Goal: Information Seeking & Learning: Learn about a topic

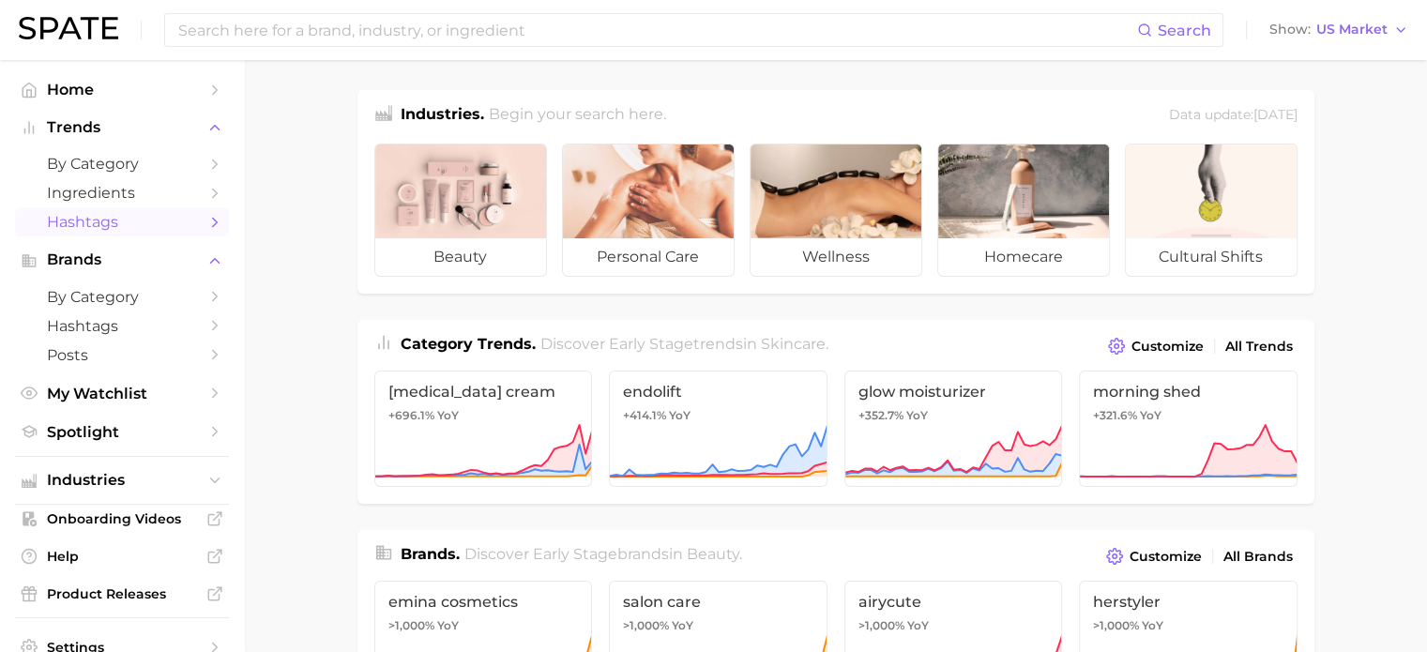
click at [206, 217] on icon "Sidebar" at bounding box center [214, 222] width 17 height 17
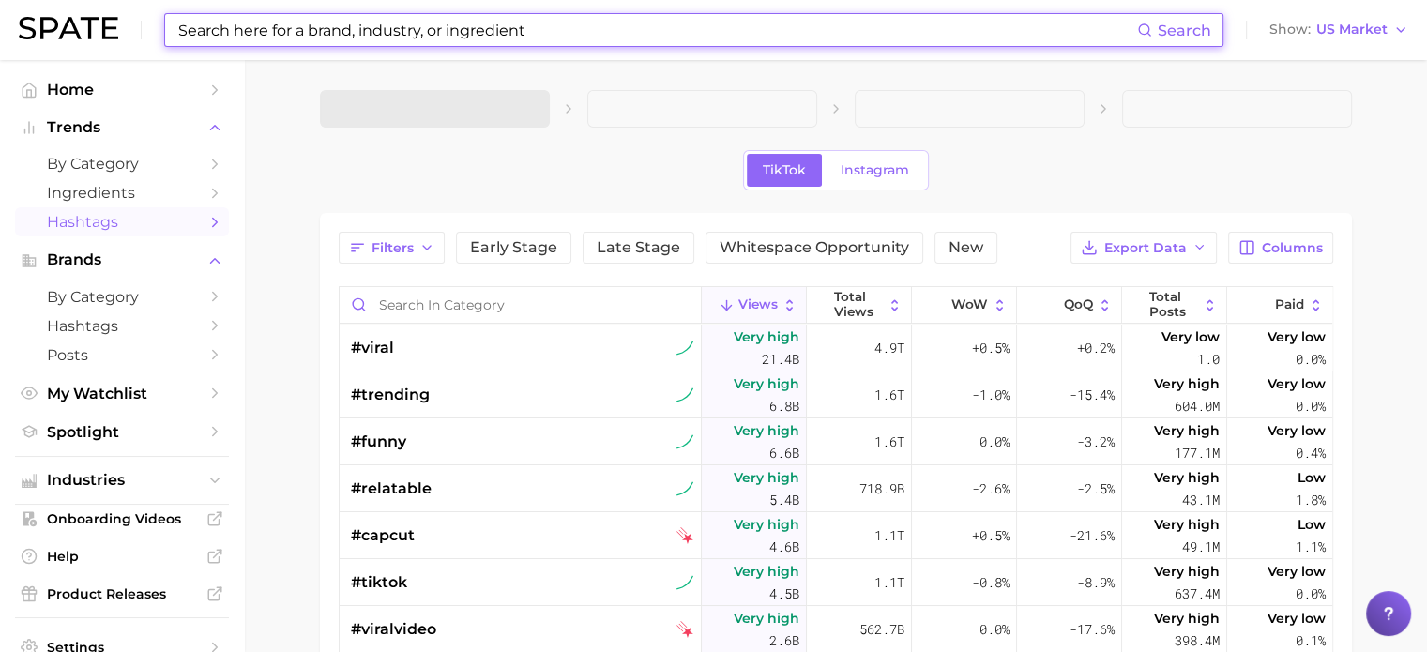
click at [424, 36] on input at bounding box center [656, 30] width 960 height 32
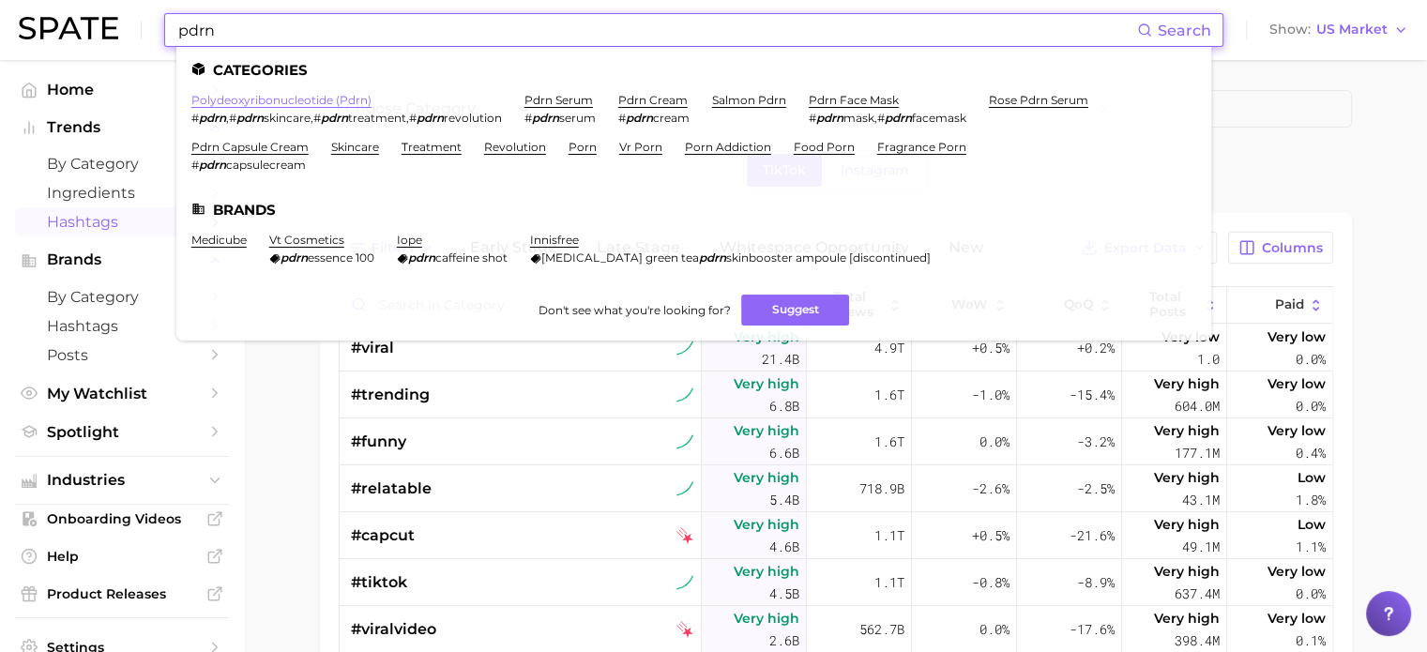
type input "pdrn"
click at [348, 98] on link "polydeoxyribonucleotide (pdrn)" at bounding box center [281, 100] width 180 height 14
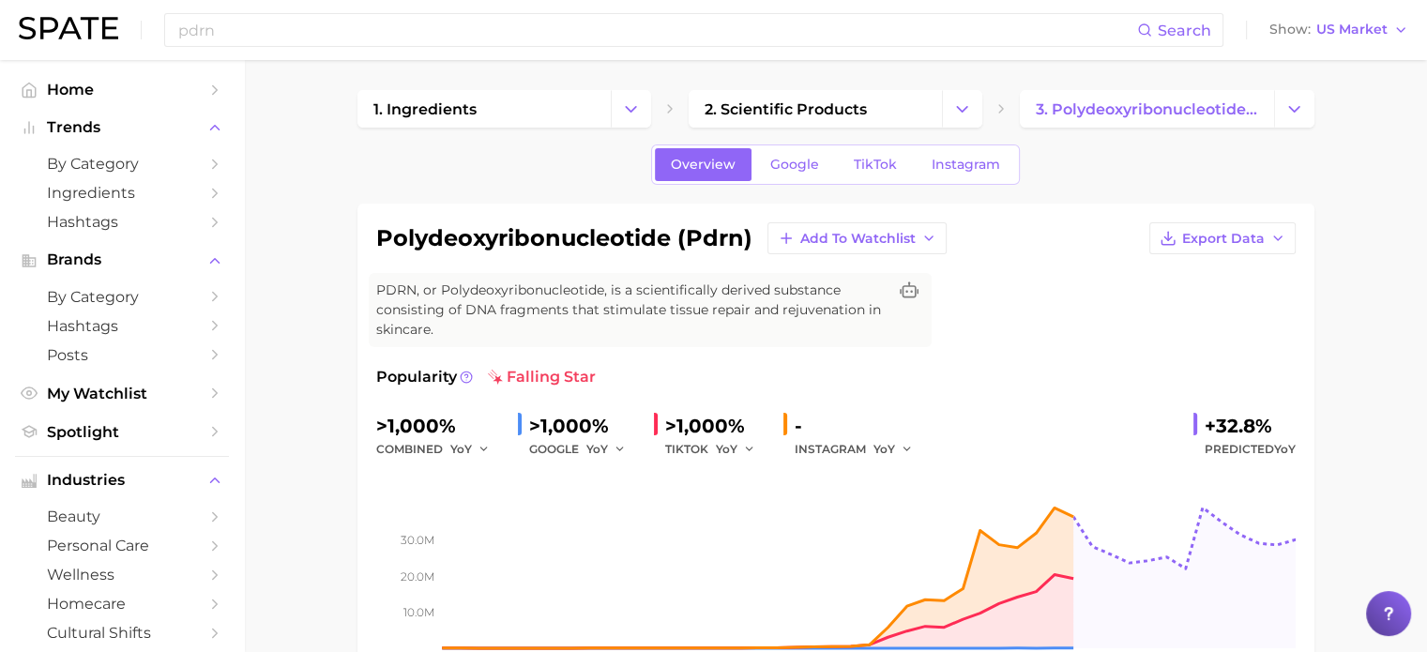
click at [1403, 21] on button "Show US Market" at bounding box center [1338, 30] width 148 height 24
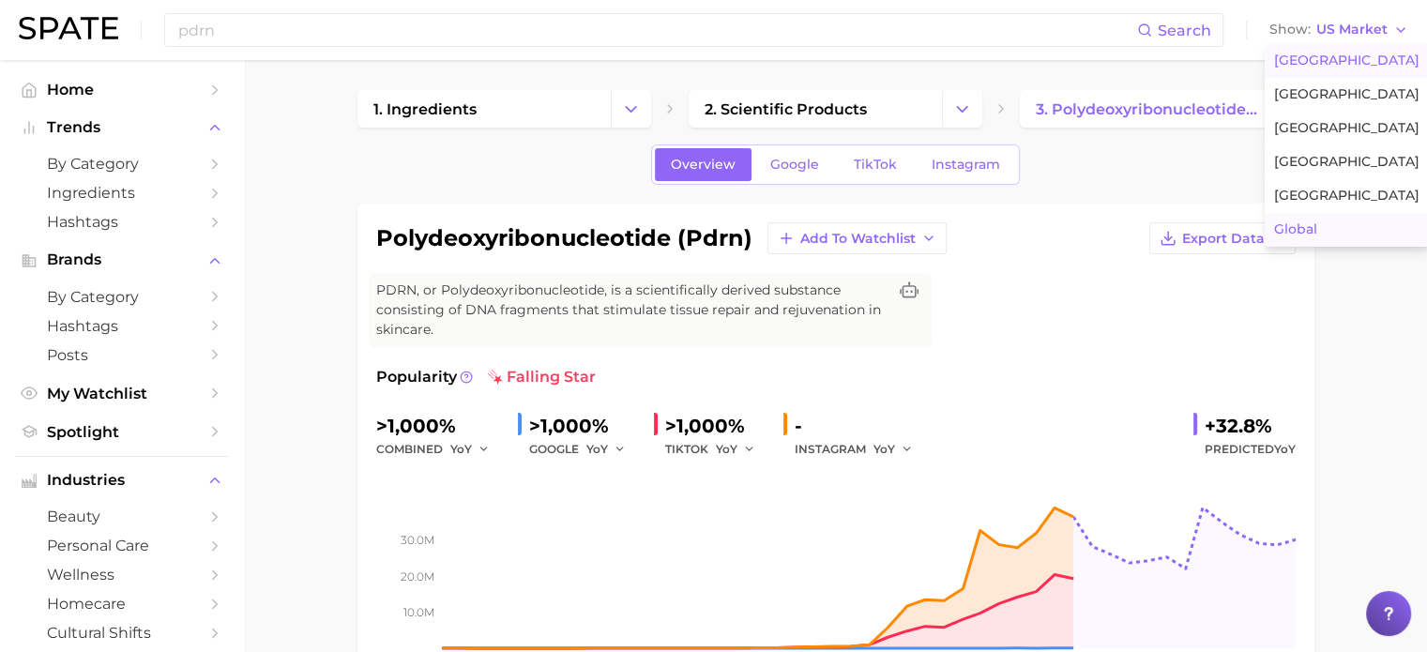
click at [1366, 221] on button "Global" at bounding box center [1346, 230] width 164 height 34
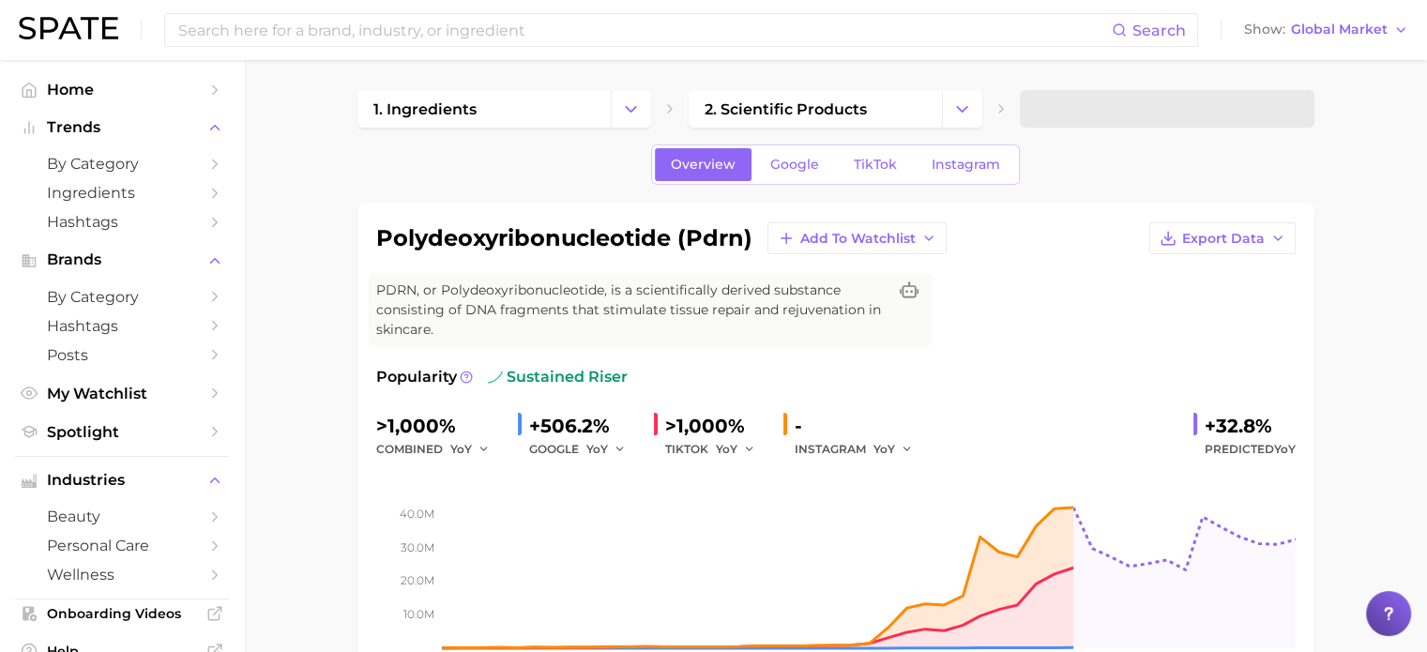
click at [1388, 24] on button "Show Global Market" at bounding box center [1326, 30] width 174 height 24
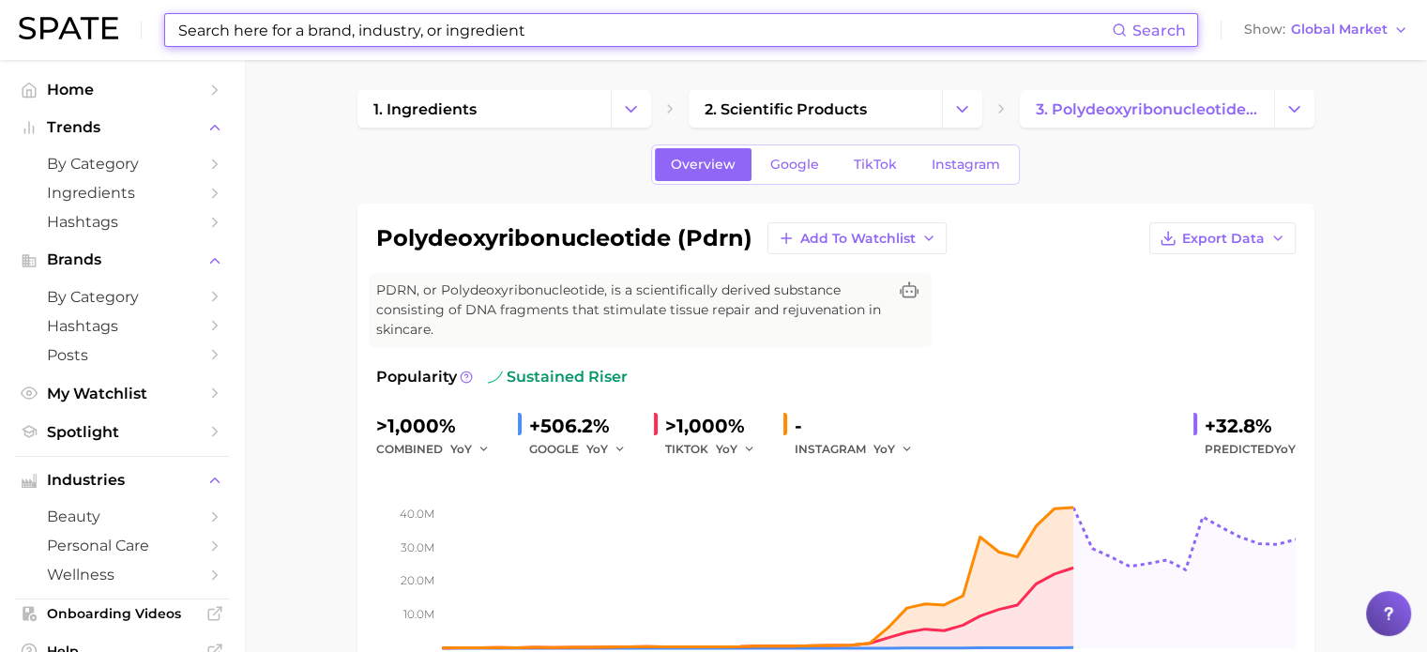
click at [449, 23] on input at bounding box center [643, 30] width 935 height 32
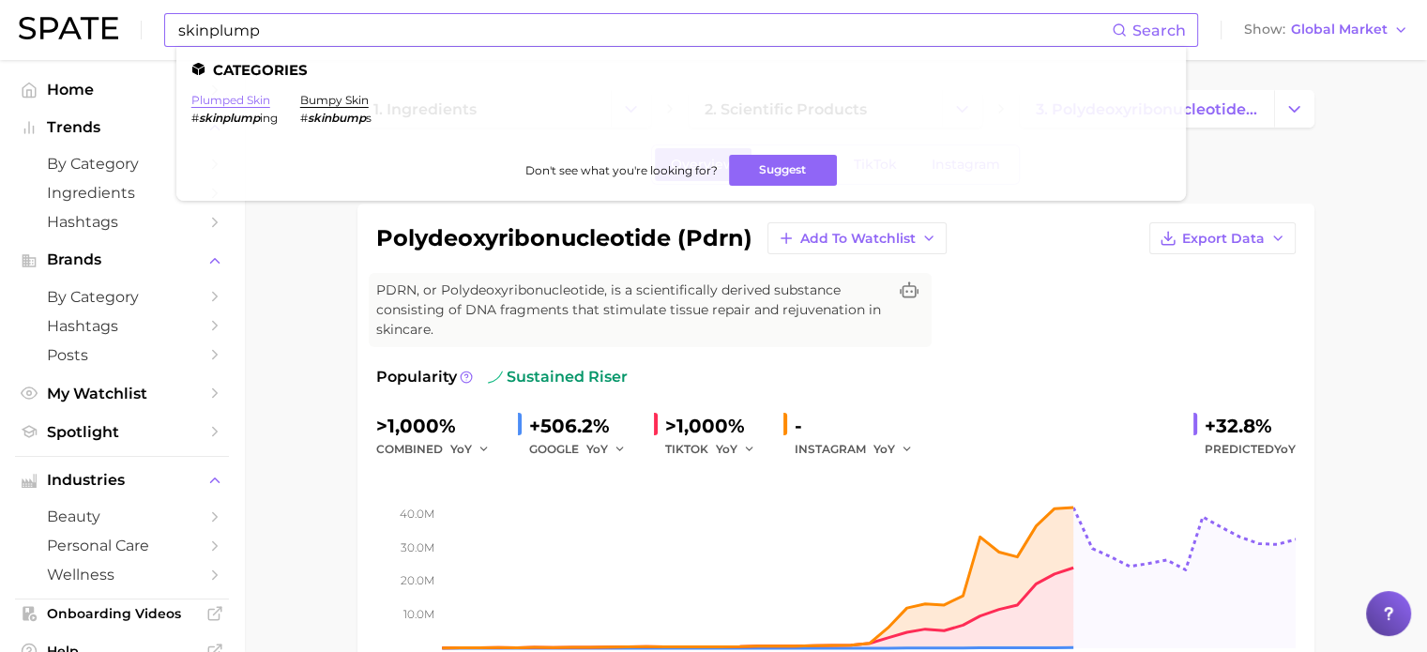
click at [256, 95] on link "plumped skin" at bounding box center [230, 100] width 79 height 14
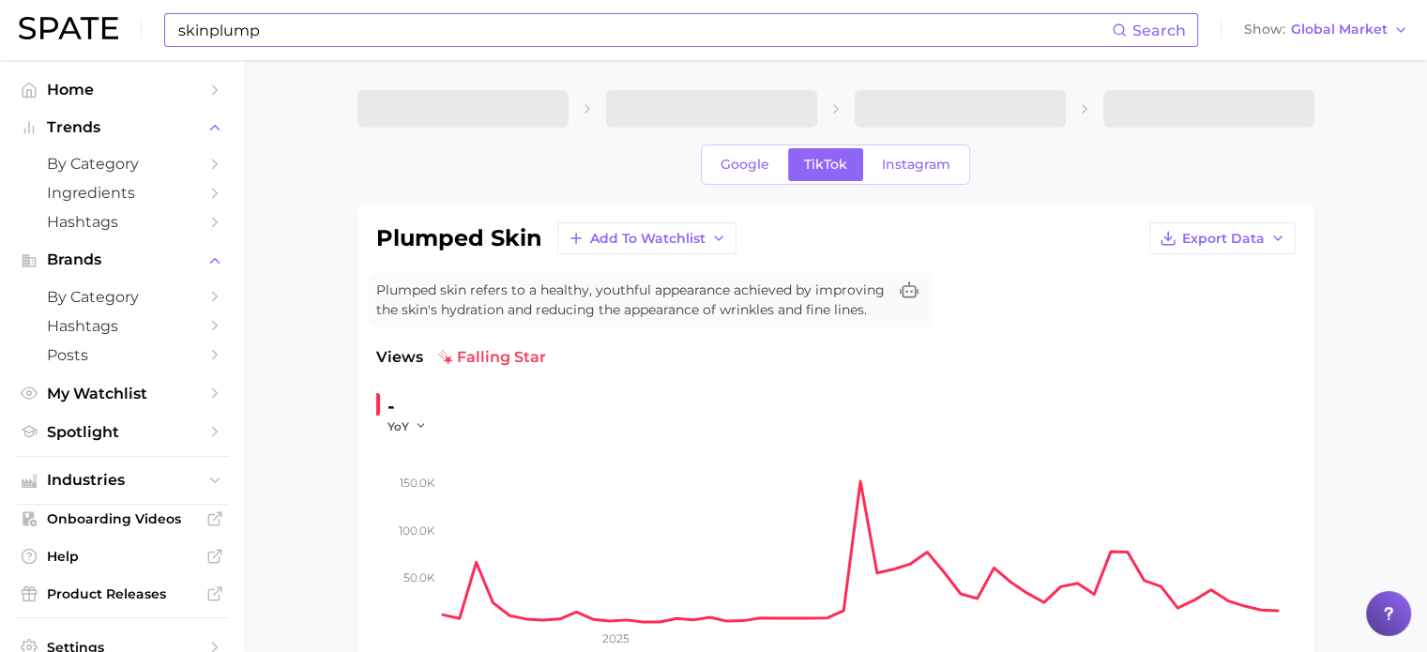
click at [312, 29] on input "skinplump" at bounding box center [643, 30] width 935 height 32
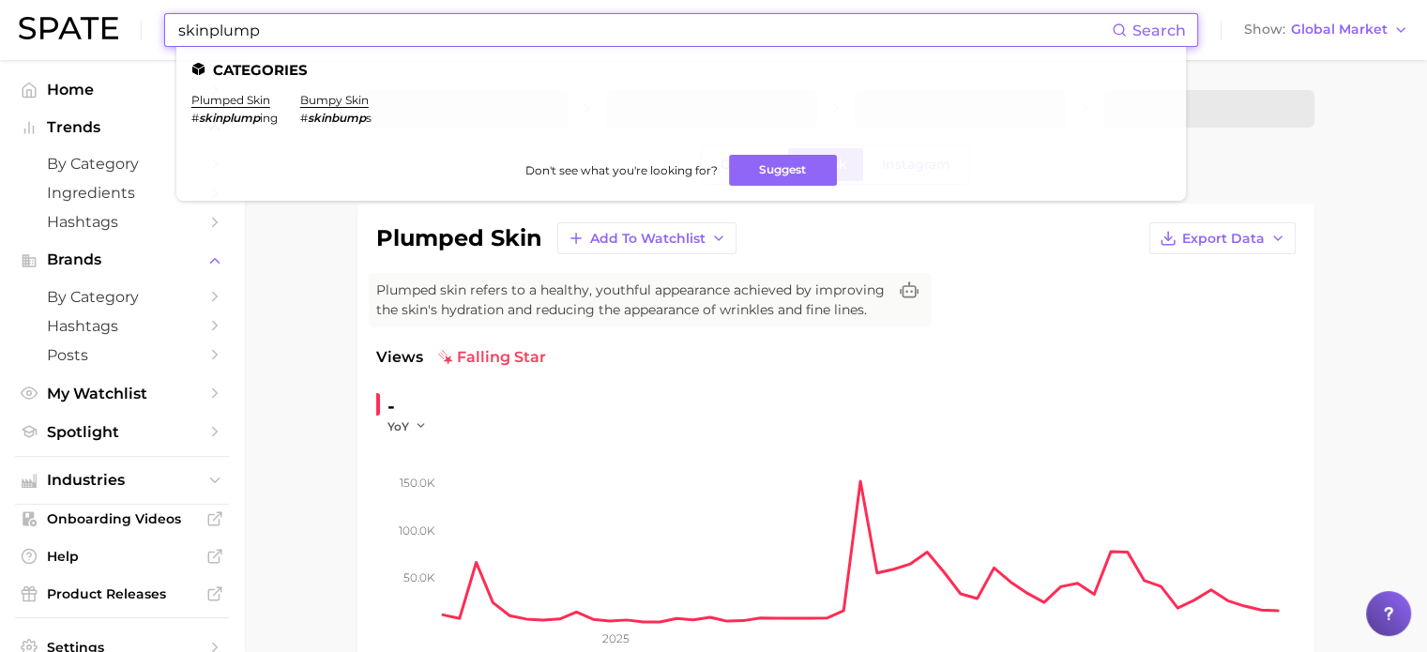
drag, startPoint x: 186, startPoint y: 22, endPoint x: 91, endPoint y: 18, distance: 94.8
click at [91, 18] on div "skinplump Search Categories plumped skin # skinplump ing bumpy skin # skinbump …" at bounding box center [713, 30] width 1389 height 60
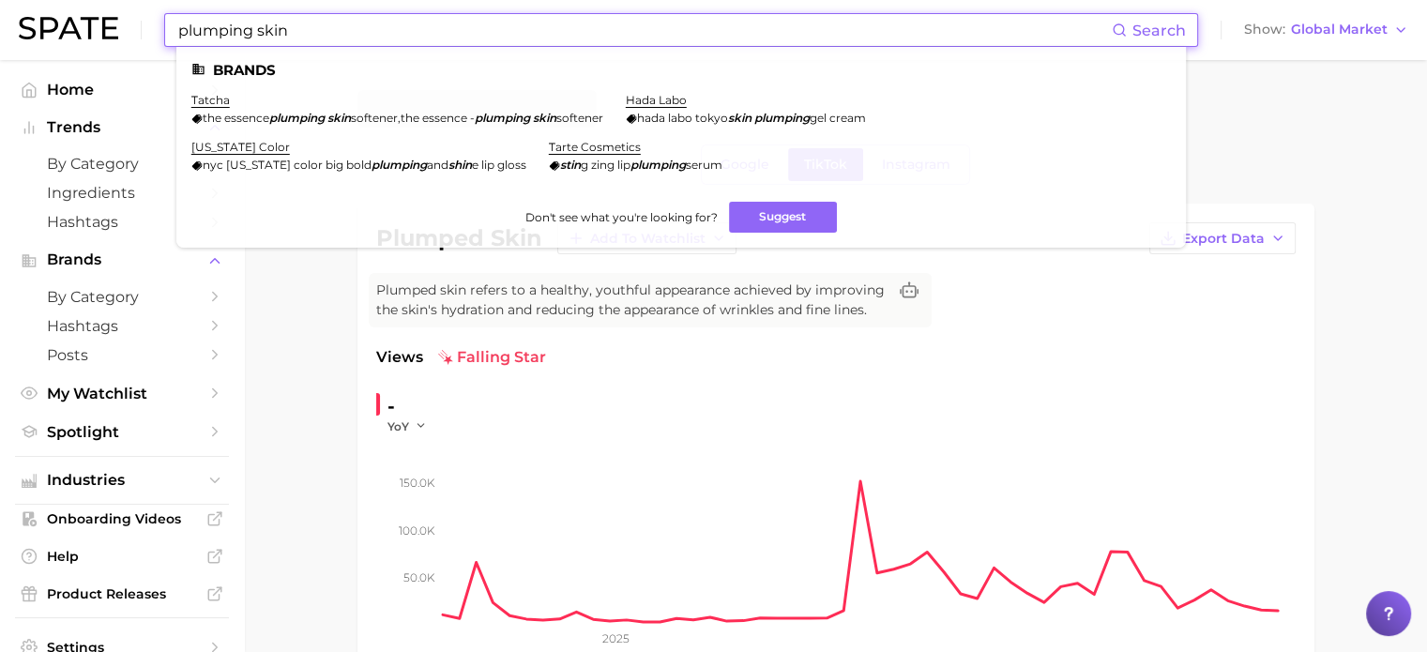
click at [348, 25] on input "plumping skin" at bounding box center [643, 30] width 935 height 32
click at [397, 28] on input "plumping skin" at bounding box center [643, 30] width 935 height 32
drag, startPoint x: 347, startPoint y: 28, endPoint x: 84, endPoint y: 19, distance: 262.8
click at [84, 19] on div "plumping skin Search Brands tatcha the essence plumping skin softener , the ess…" at bounding box center [713, 30] width 1389 height 60
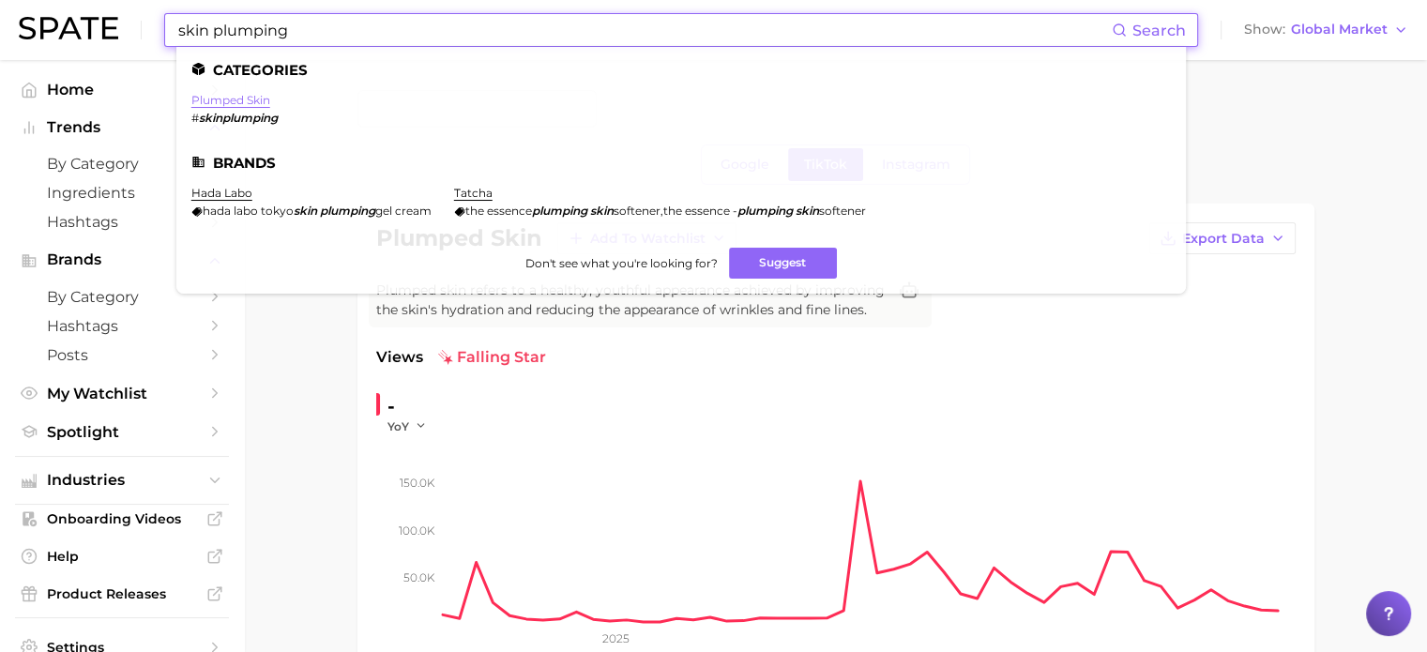
click at [259, 102] on link "plumped skin" at bounding box center [230, 100] width 79 height 14
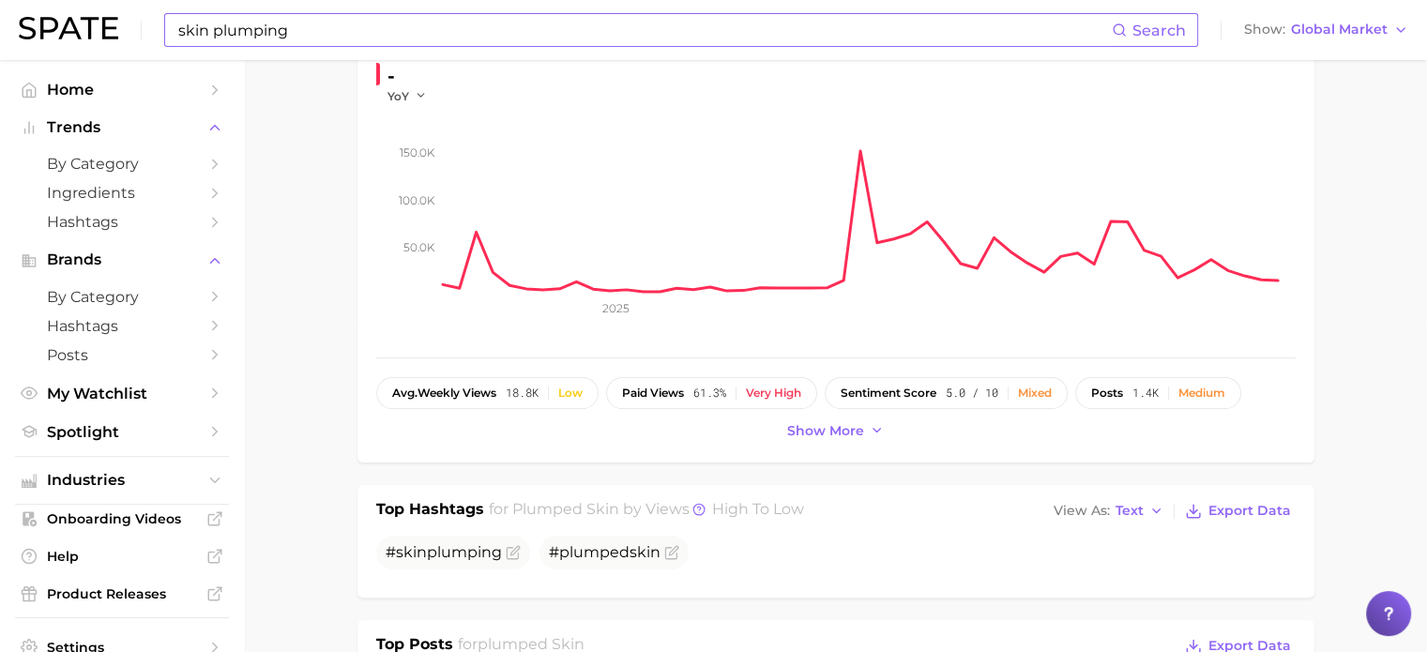
scroll to position [563, 0]
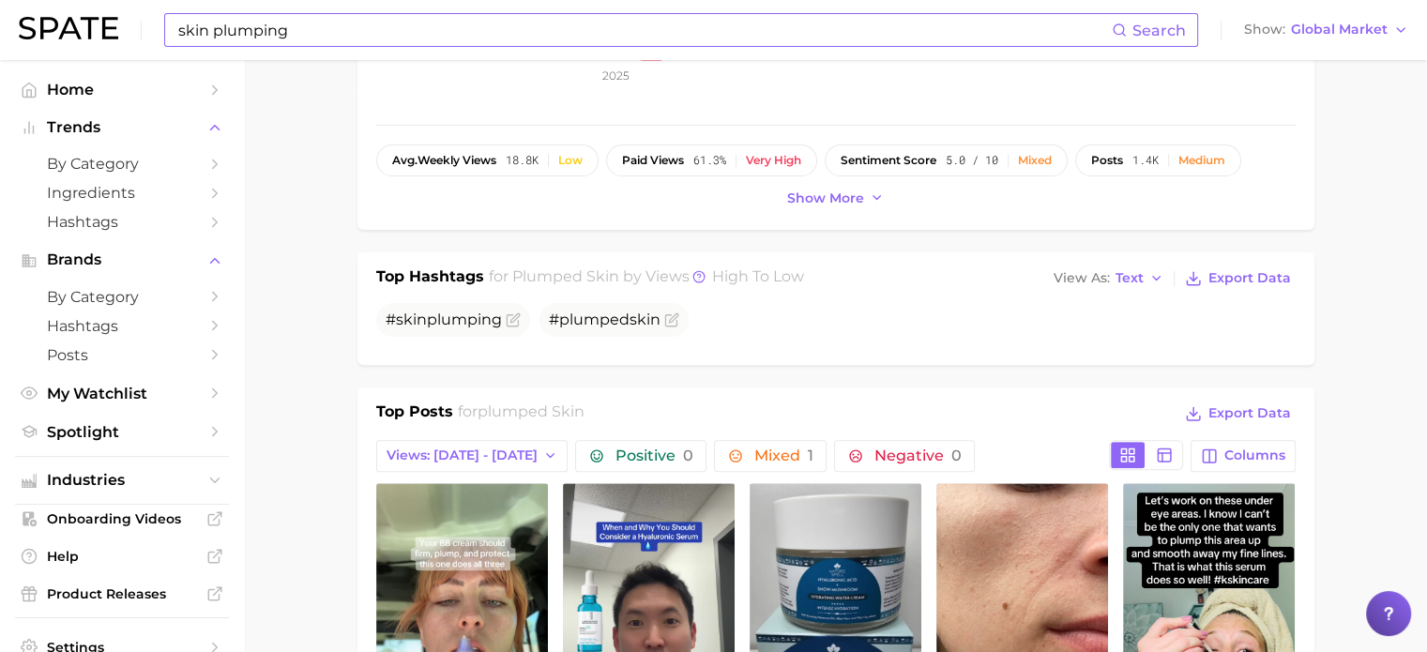
click at [386, 31] on input "skin plumping" at bounding box center [643, 30] width 935 height 32
type input "s"
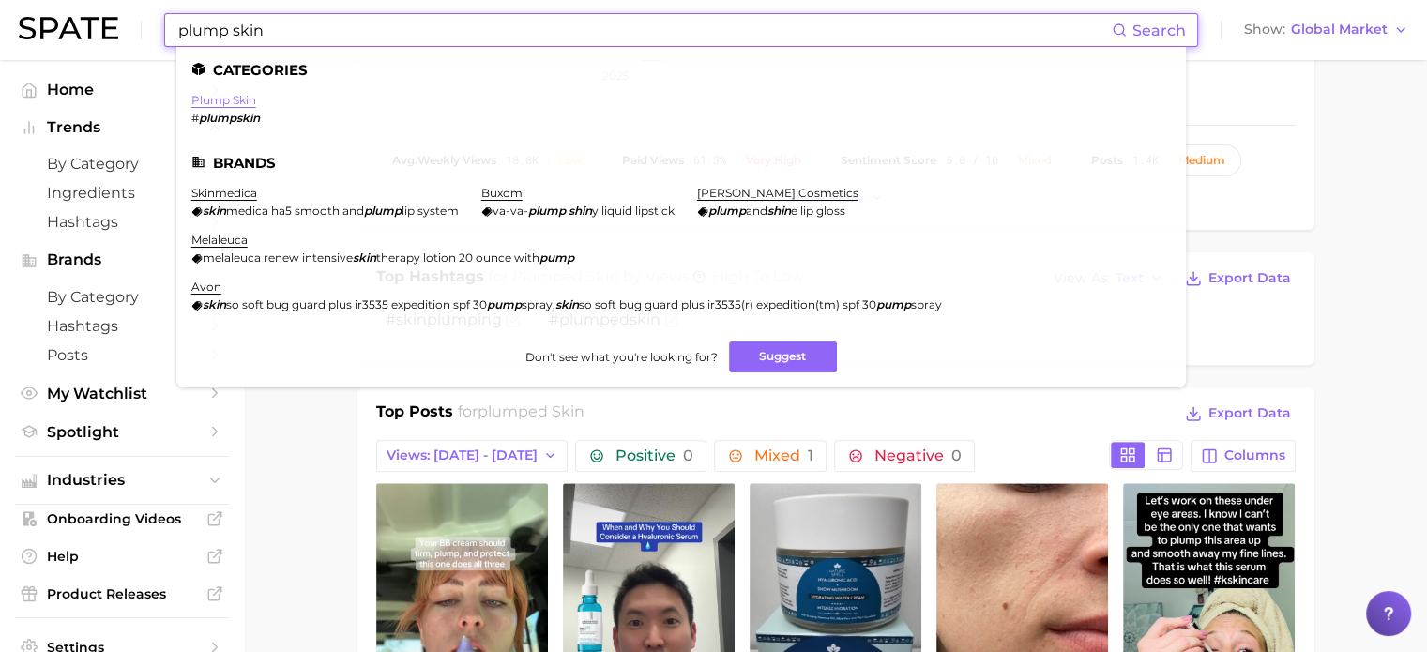
type input "plump skin"
drag, startPoint x: 228, startPoint y: 100, endPoint x: 249, endPoint y: 104, distance: 21.9
click at [228, 100] on link "plump skin" at bounding box center [223, 100] width 65 height 14
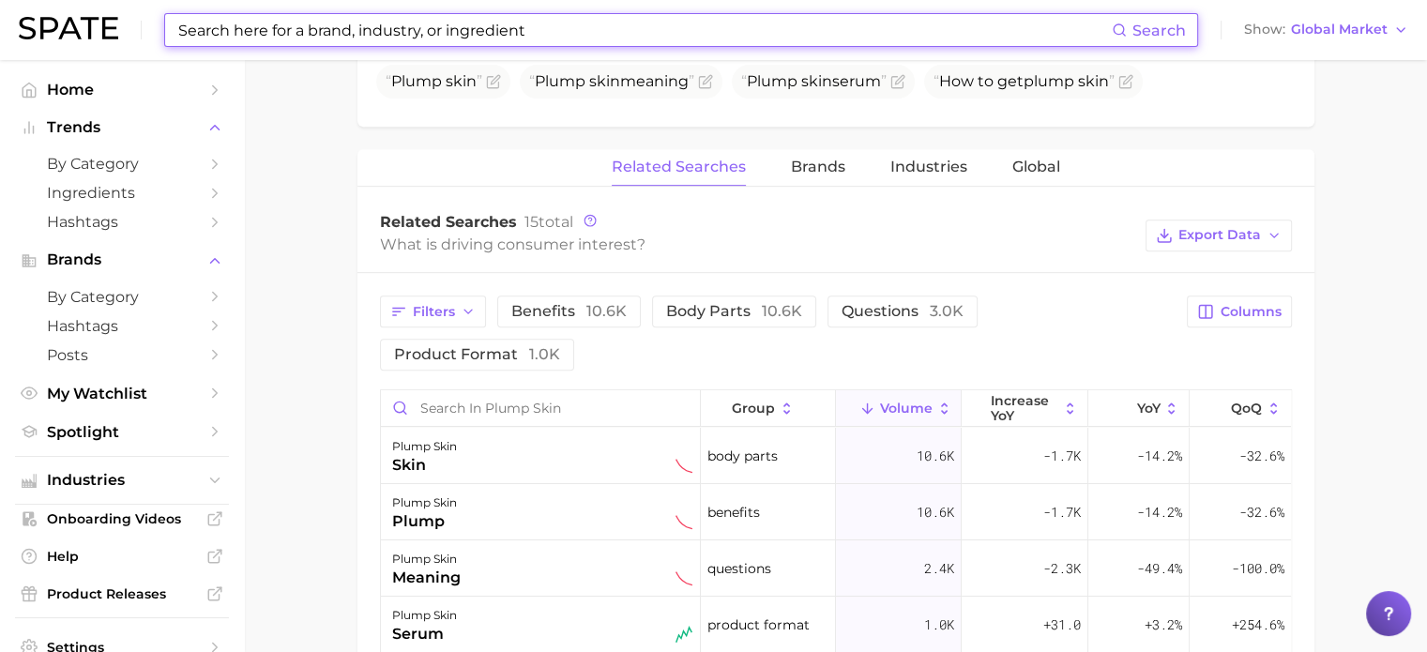
scroll to position [938, 0]
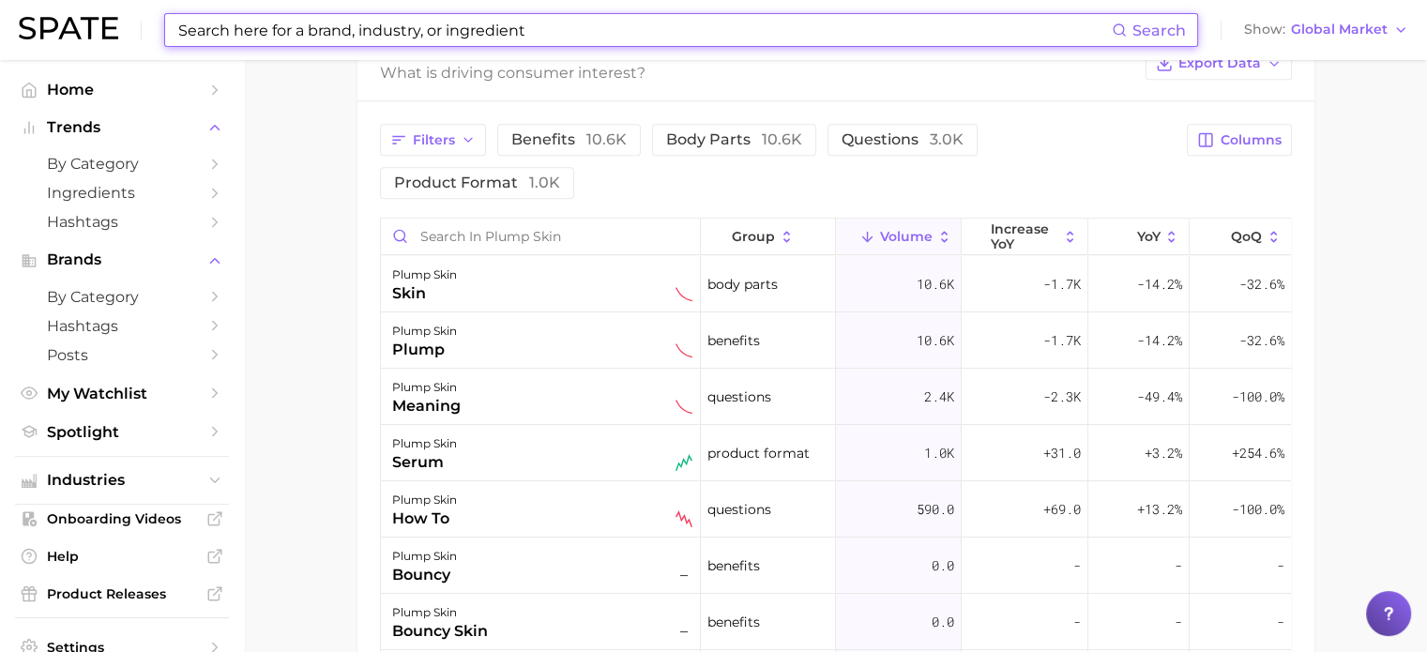
click at [300, 35] on input at bounding box center [643, 30] width 935 height 32
click at [273, 220] on main "plump skin Google TikTok Instagram plump skin Add to Watchlist Export Data Plum…" at bounding box center [835, 54] width 1183 height 1864
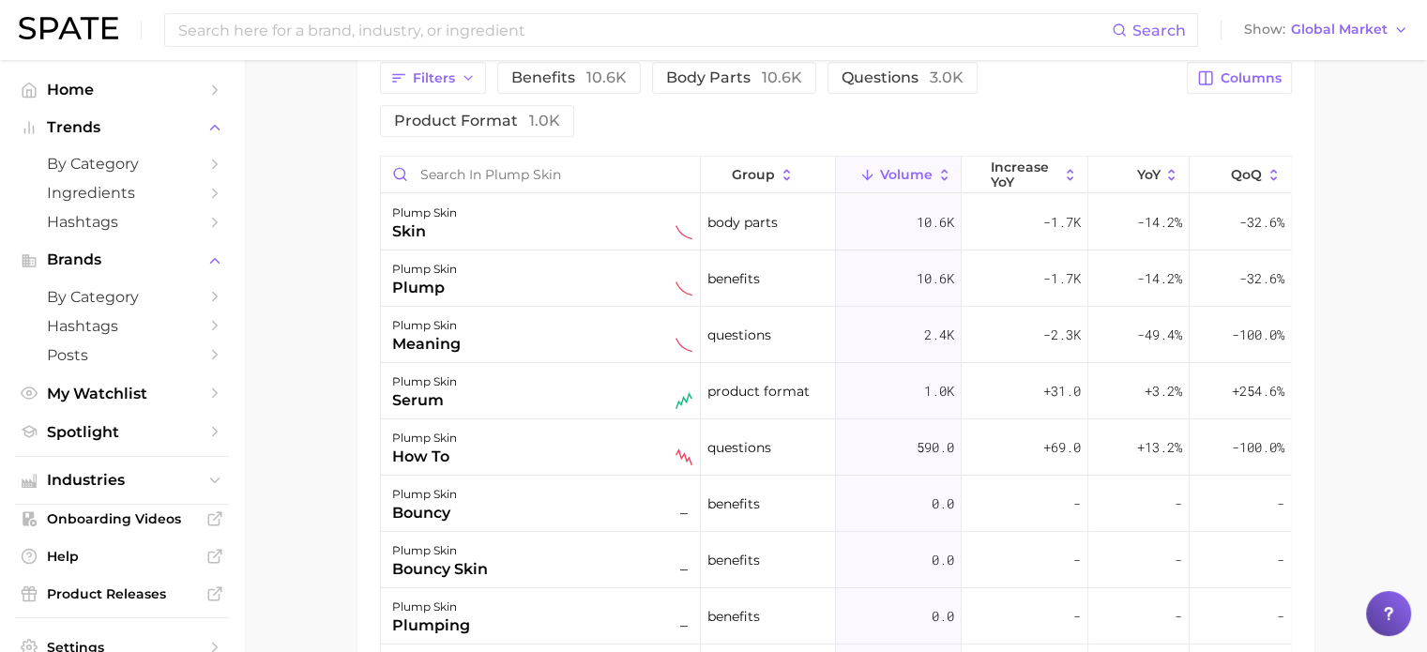
scroll to position [1032, 0]
